Goal: Task Accomplishment & Management: Use online tool/utility

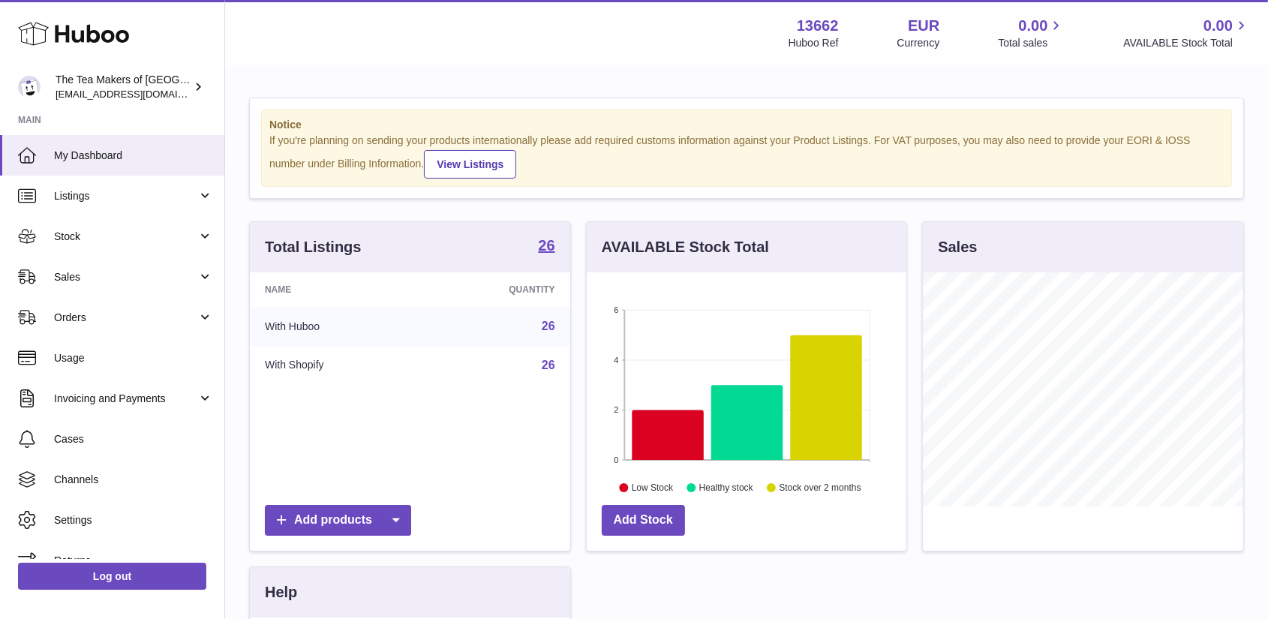
scroll to position [234, 320]
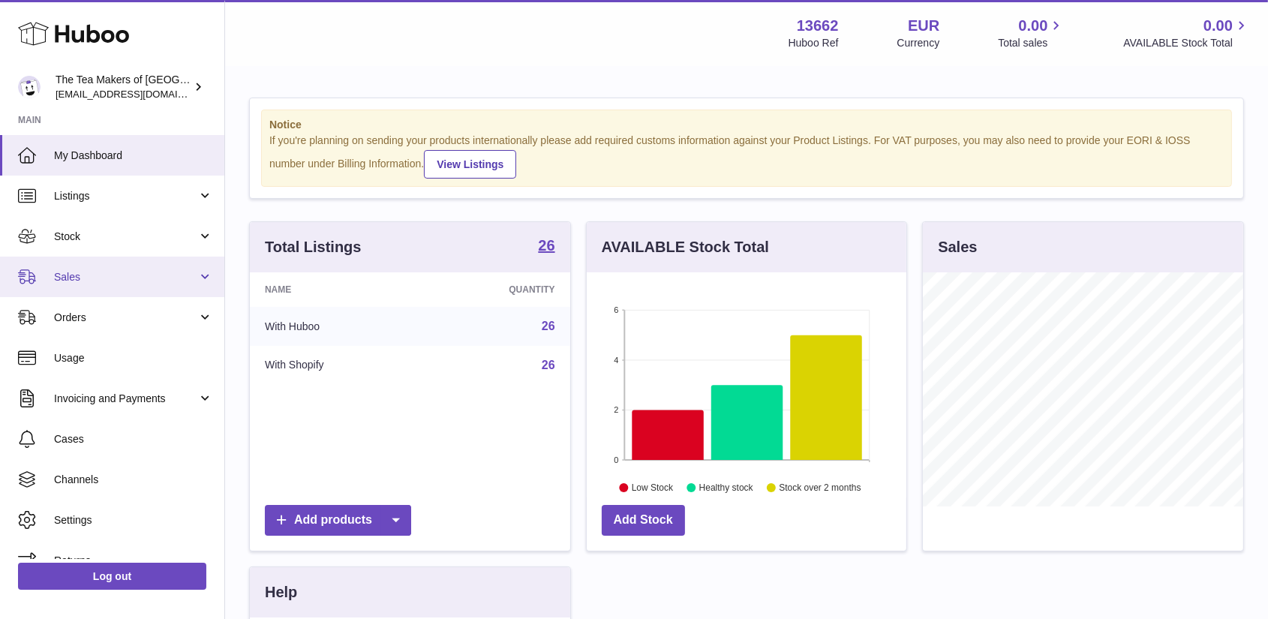
click at [73, 275] on span "Sales" at bounding box center [125, 277] width 143 height 14
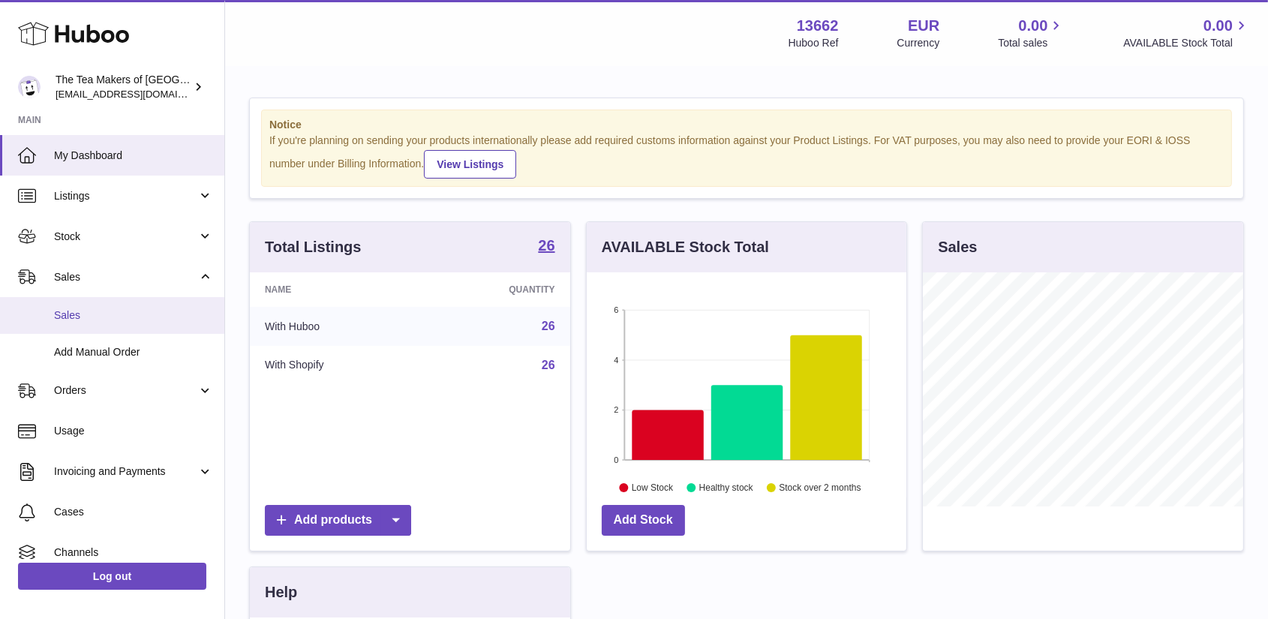
click at [78, 313] on span "Sales" at bounding box center [133, 315] width 159 height 14
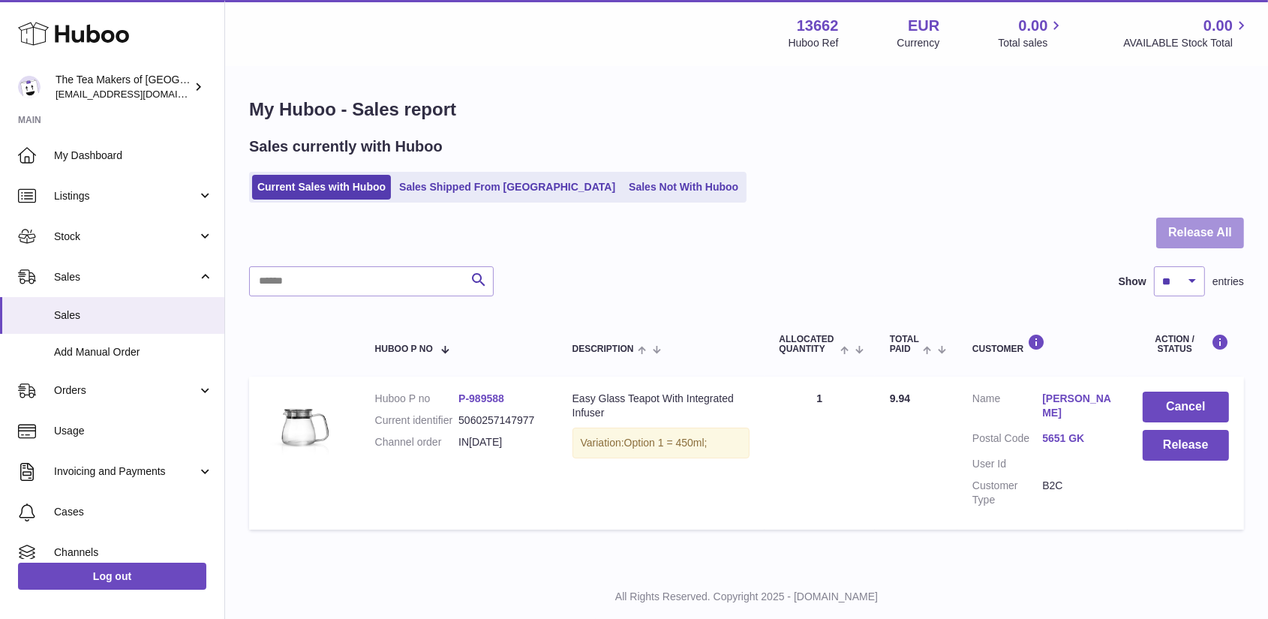
click at [1191, 240] on button "Release All" at bounding box center [1200, 233] width 88 height 31
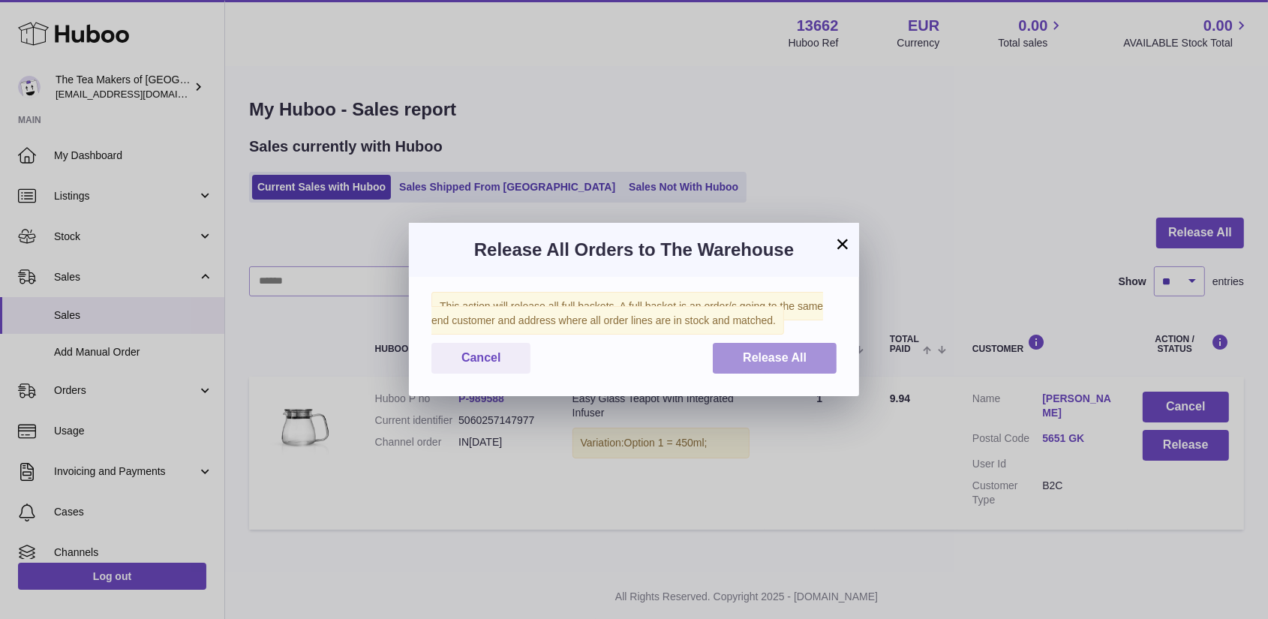
click at [767, 361] on span "Release All" at bounding box center [775, 357] width 64 height 13
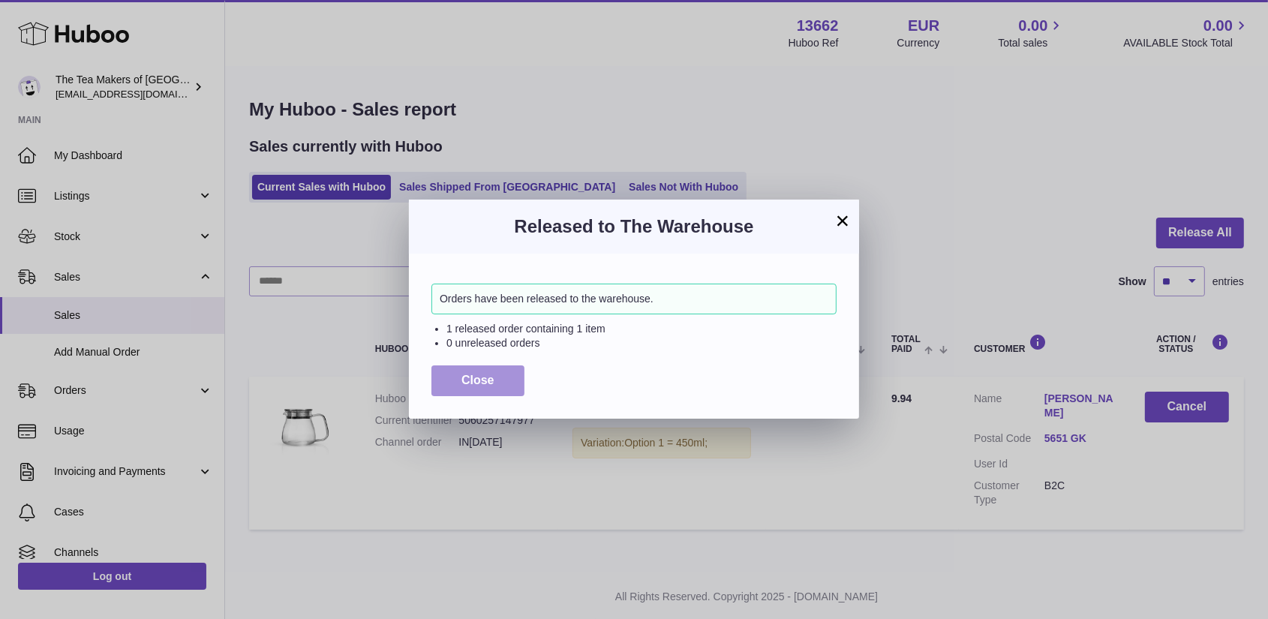
drag, startPoint x: 473, startPoint y: 385, endPoint x: 357, endPoint y: 232, distance: 192.2
click at [473, 384] on span "Close" at bounding box center [477, 380] width 33 height 13
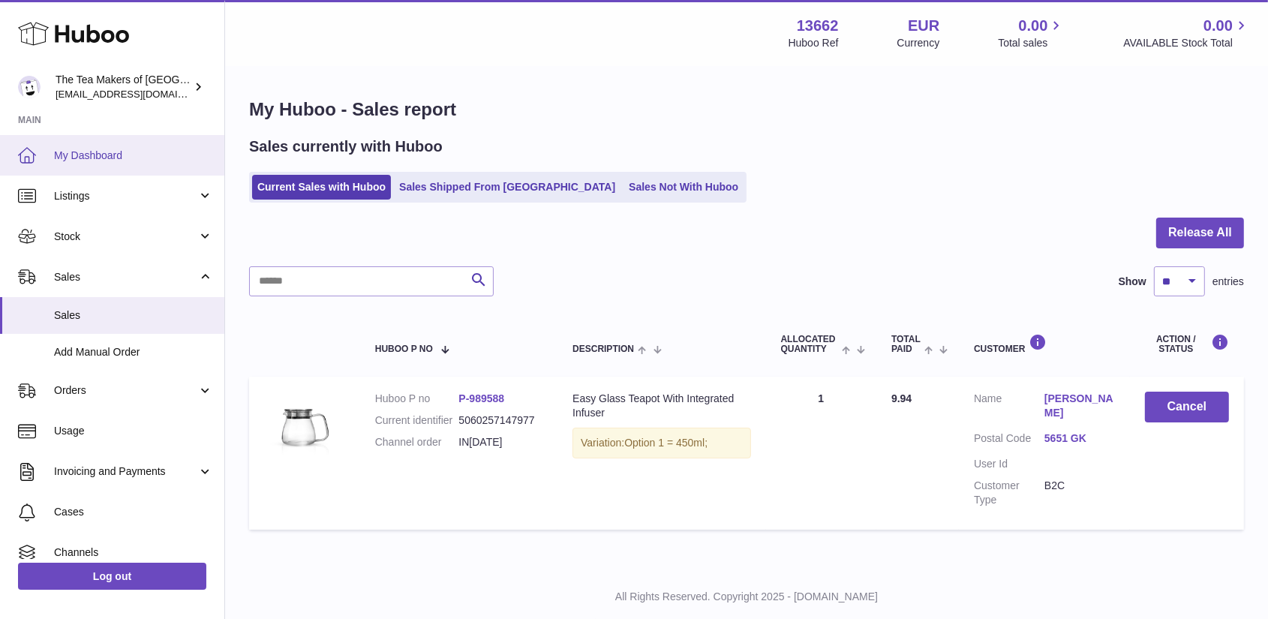
click at [77, 155] on span "My Dashboard" at bounding box center [133, 156] width 159 height 14
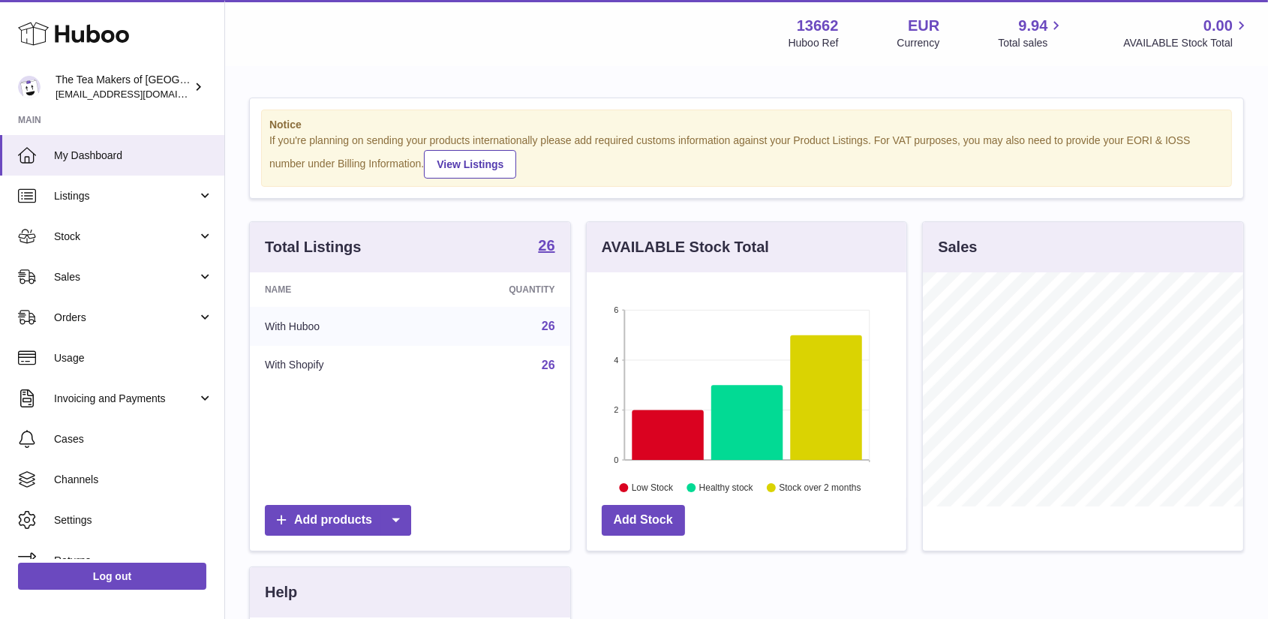
scroll to position [234, 320]
